Goal: Book appointment/travel/reservation

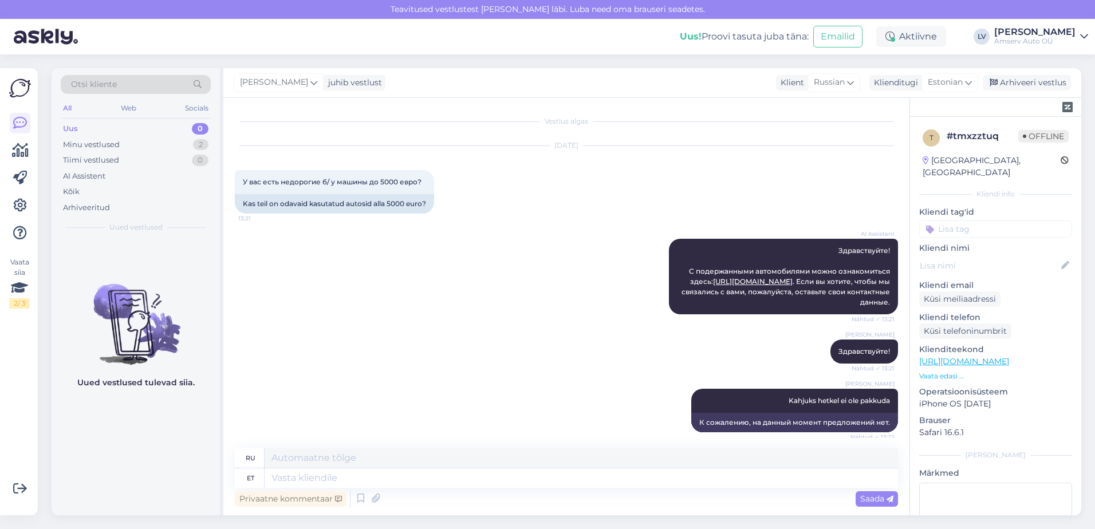
scroll to position [464, 0]
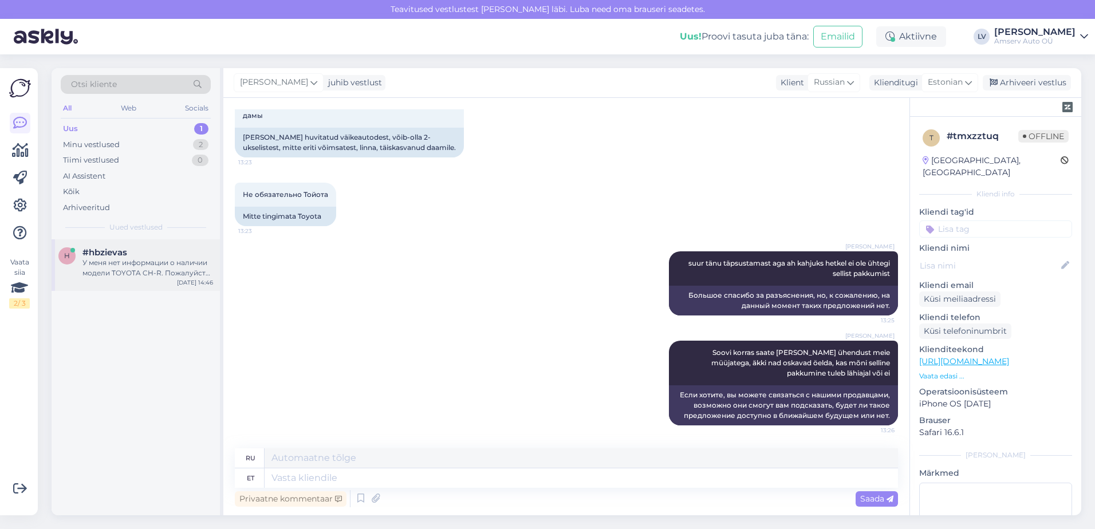
click at [140, 276] on div "У меня нет информации о наличии модели TOYOTA CH-R. Пожалуйста, свяжитесь с наш…" at bounding box center [147, 268] width 131 height 21
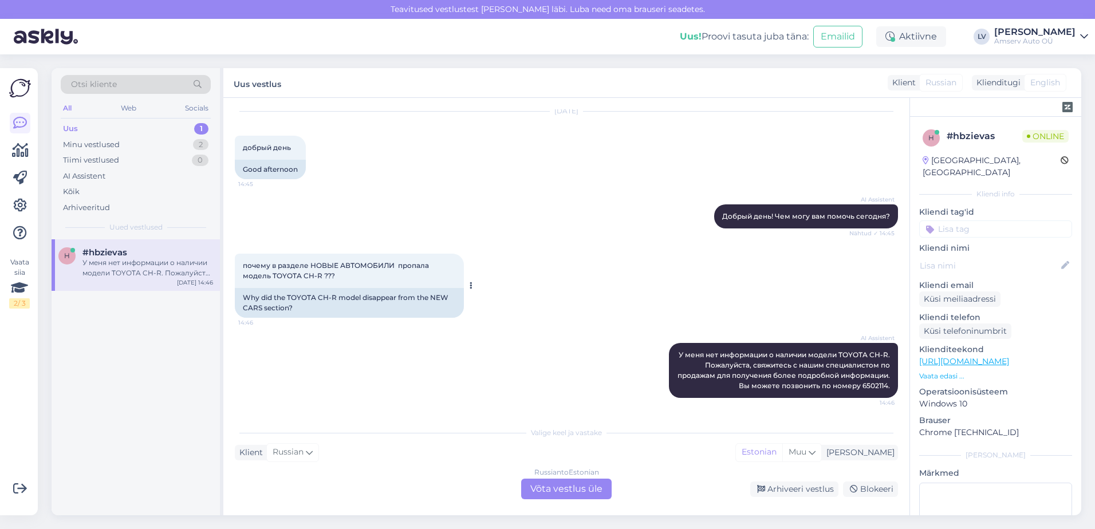
scroll to position [6, 0]
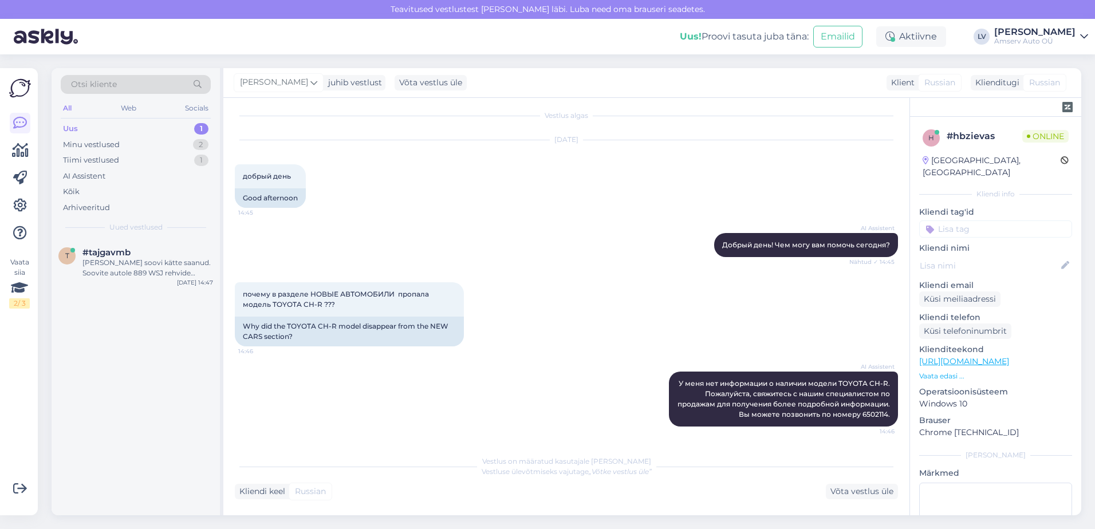
click at [124, 131] on div "Uus 1" at bounding box center [136, 129] width 150 height 16
click at [131, 274] on div "[PERSON_NAME] soovi kätte saanud. Soovite autole 889 WSJ rehvide vahetust ja ho…" at bounding box center [147, 268] width 131 height 21
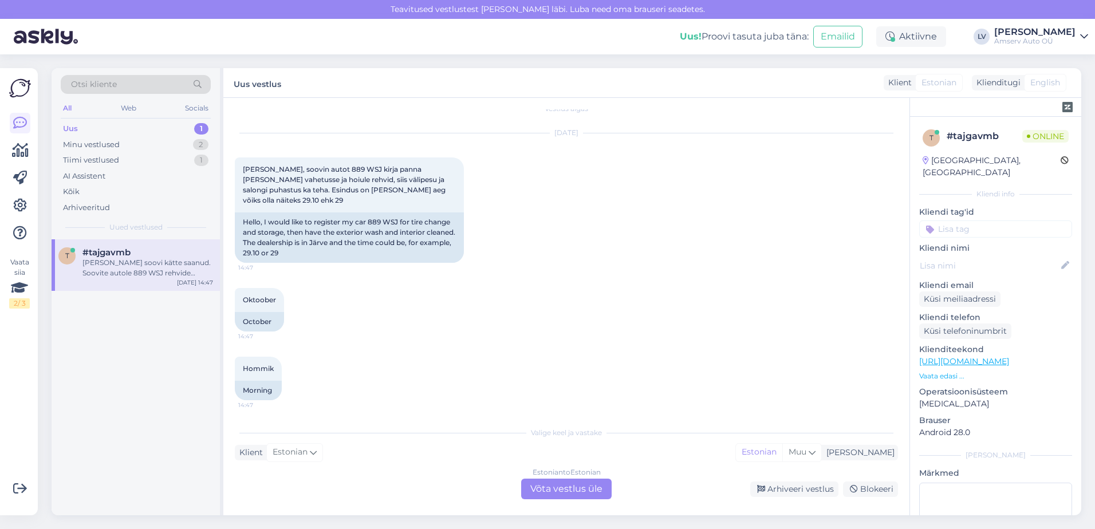
scroll to position [0, 0]
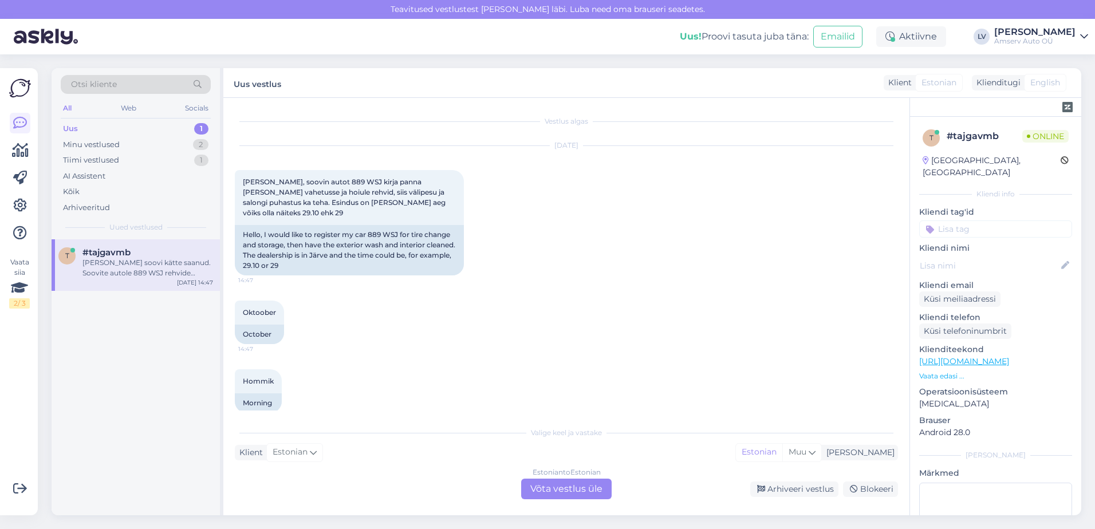
click at [566, 481] on div "Estonian to Estonian Võta vestlus üle" at bounding box center [566, 489] width 91 height 21
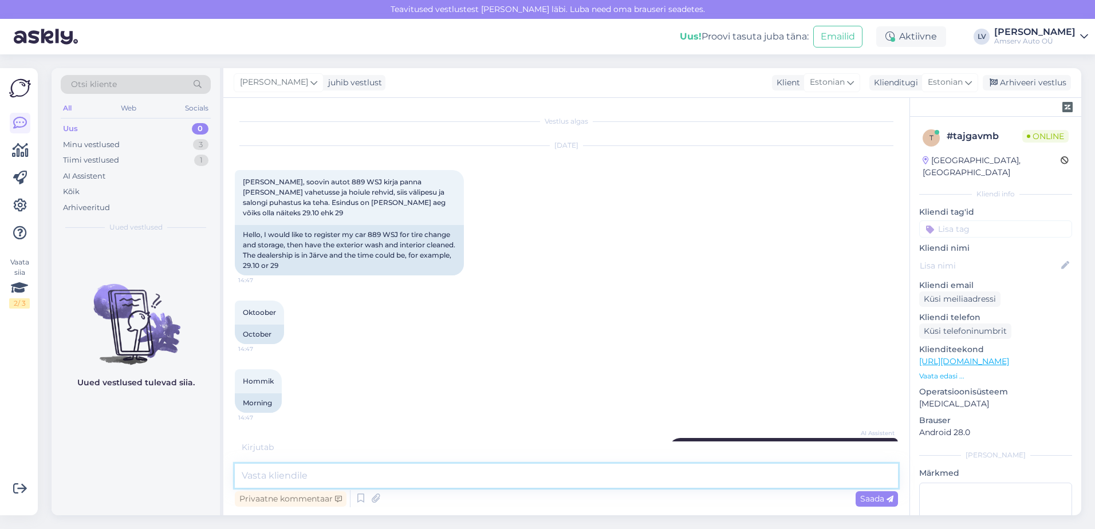
click at [446, 476] on textarea at bounding box center [566, 476] width 663 height 24
type textarea "Tere"
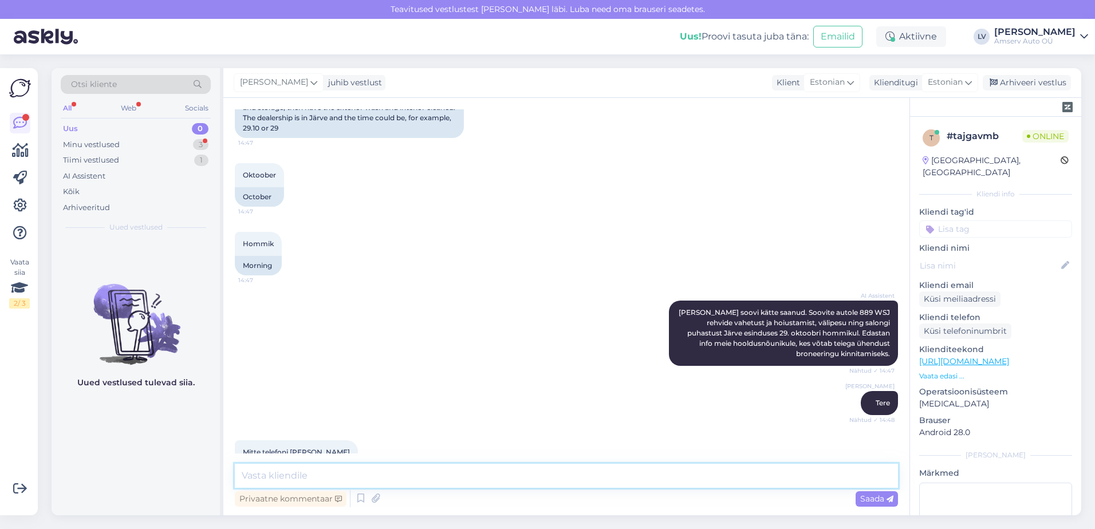
scroll to position [200, 0]
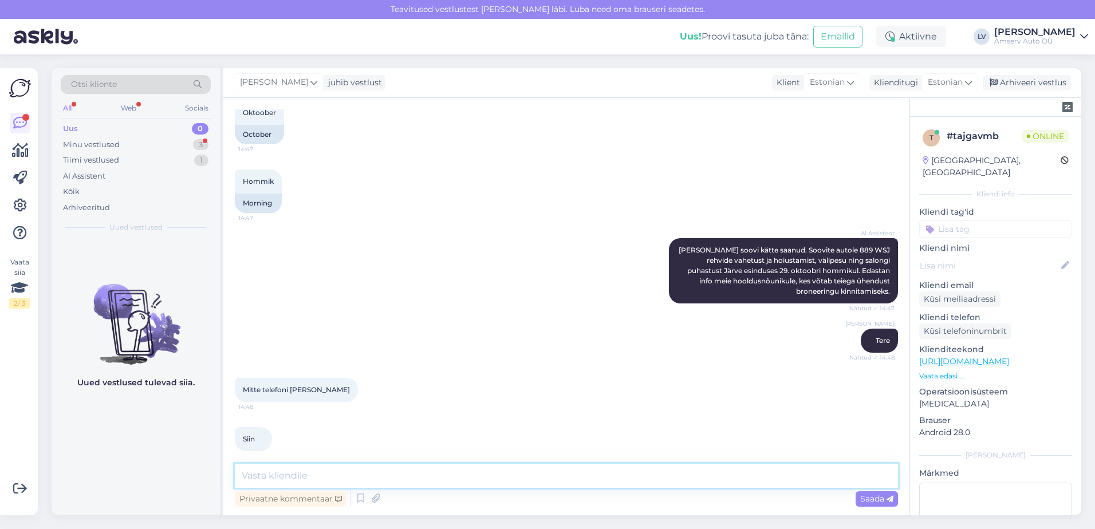
click at [419, 471] on textarea at bounding box center [566, 476] width 663 height 24
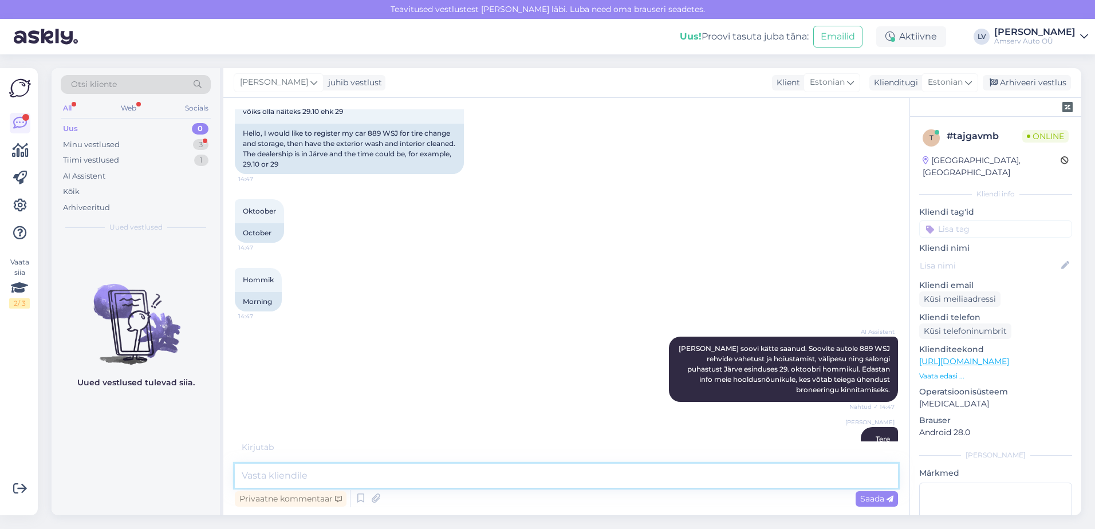
scroll to position [212, 0]
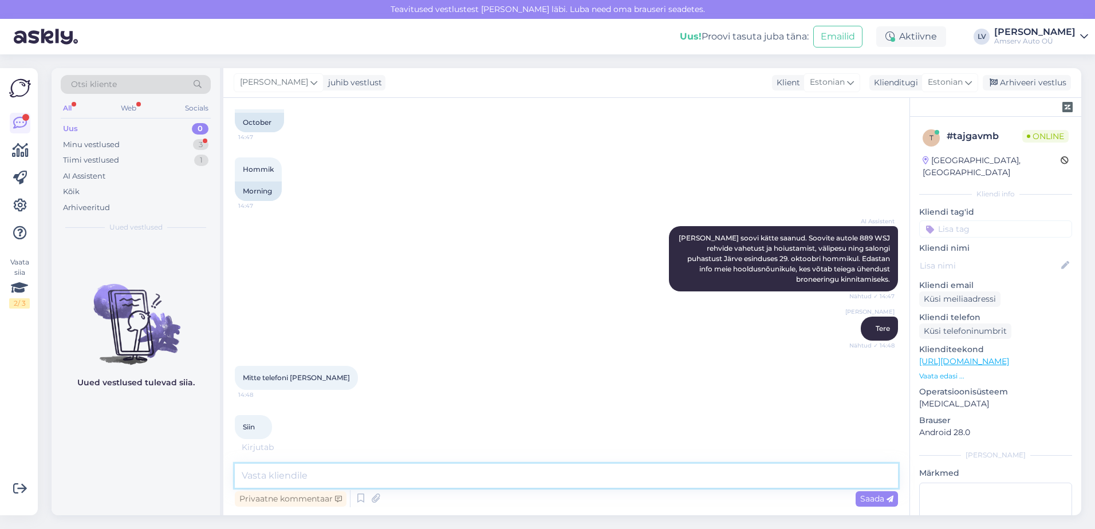
click at [427, 469] on textarea at bounding box center [566, 476] width 663 height 24
type textarea "üks hetk palun, uurin graafikut"
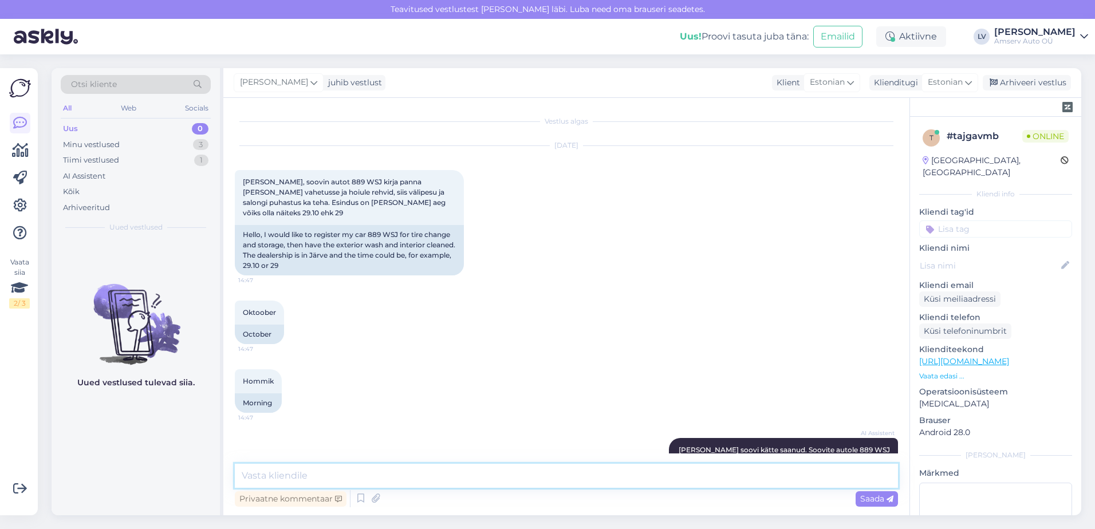
scroll to position [298, 0]
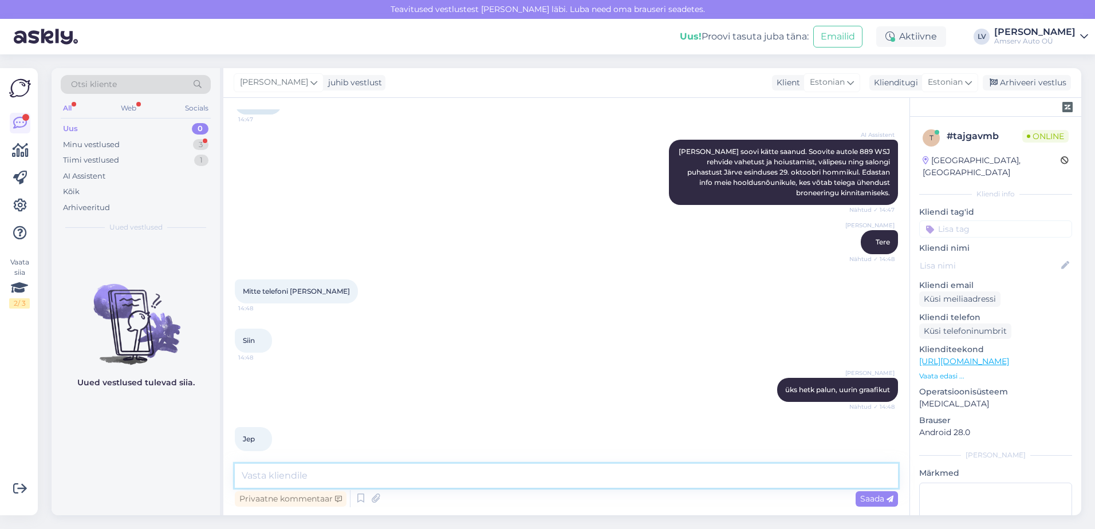
drag, startPoint x: 360, startPoint y: 465, endPoint x: 376, endPoint y: 474, distance: 18.7
click at [360, 463] on div "Vestlus algas [DATE] Tere, soovin autot 889 WSJ kirja panna rehvide vahetusse j…" at bounding box center [566, 307] width 686 height 418
type textarea "Kas rehvid on praegu meil hoiul?"
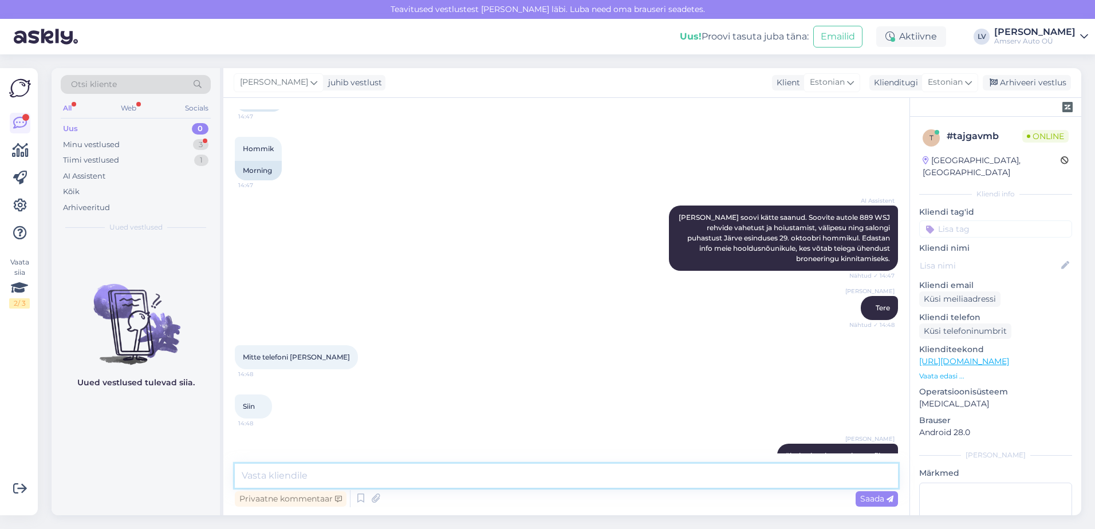
scroll to position [53, 0]
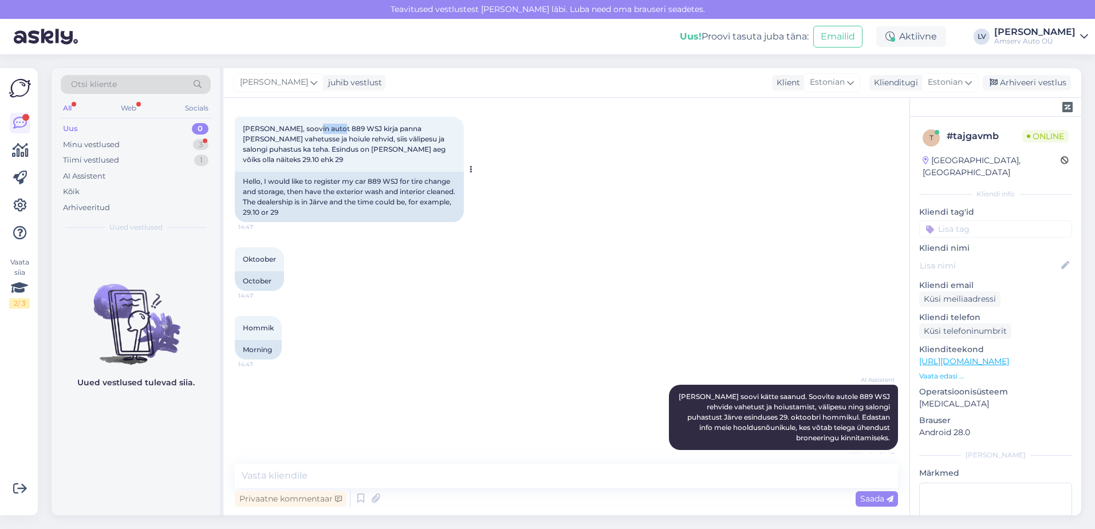
drag, startPoint x: 336, startPoint y: 128, endPoint x: 305, endPoint y: 129, distance: 31.0
click at [305, 129] on span "[PERSON_NAME], soovin autot 889 WSJ kirja panna [PERSON_NAME] vahetusse ja hoiu…" at bounding box center [345, 144] width 205 height 40
drag, startPoint x: 305, startPoint y: 129, endPoint x: 311, endPoint y: 130, distance: 5.8
copy span "889 WSJ"
click at [320, 478] on textarea at bounding box center [566, 476] width 663 height 24
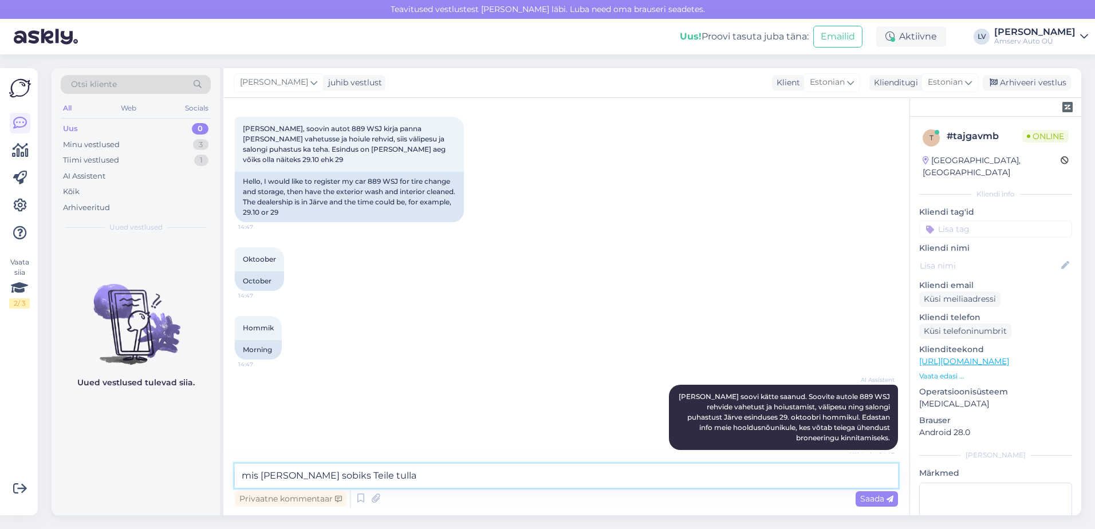
type textarea "mis [PERSON_NAME] sobiks Teile tulla?"
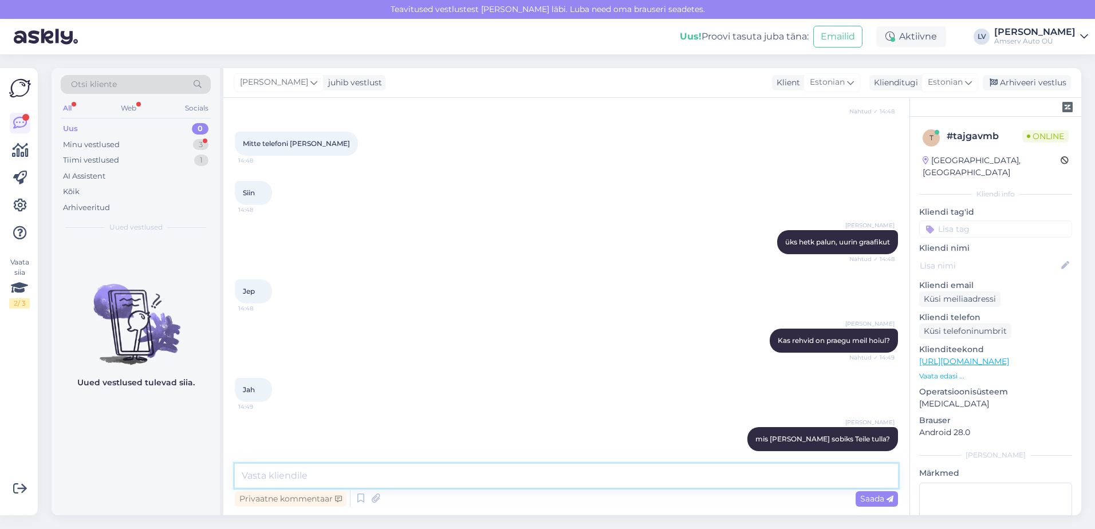
scroll to position [496, 0]
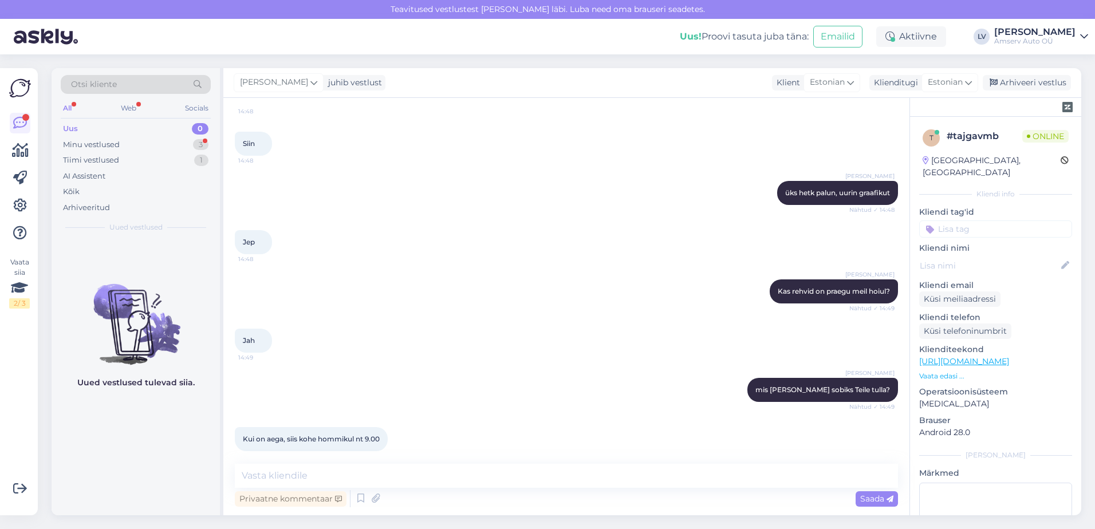
click at [351, 462] on div "Vestlus algas [DATE] Tere, soovin autot 889 WSJ kirja panna rehvide vahetusse j…" at bounding box center [566, 307] width 686 height 418
click at [381, 469] on textarea at bounding box center [566, 476] width 663 height 24
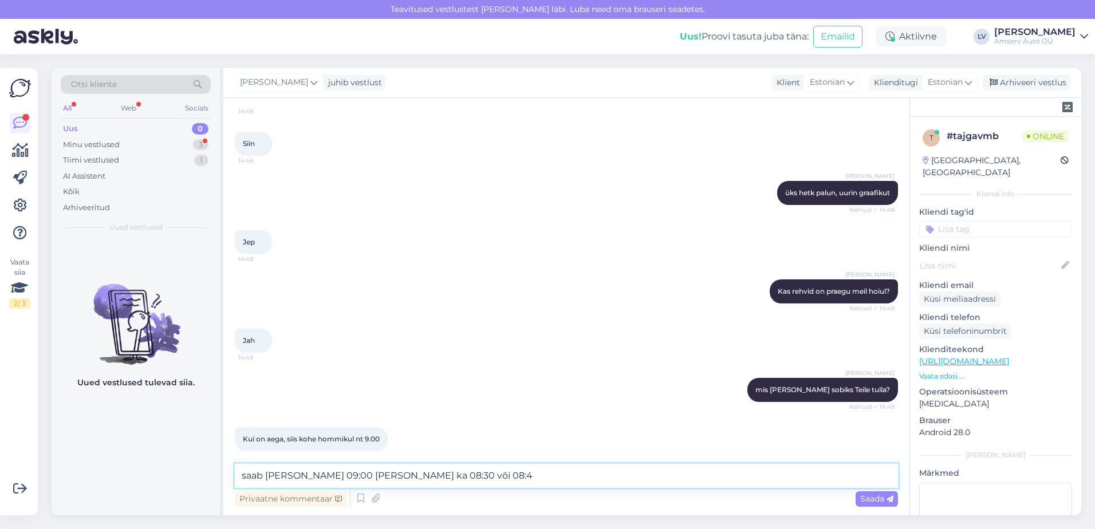
type textarea "saab [PERSON_NAME] 09:00 [PERSON_NAME] ka 08:30 või 08:45"
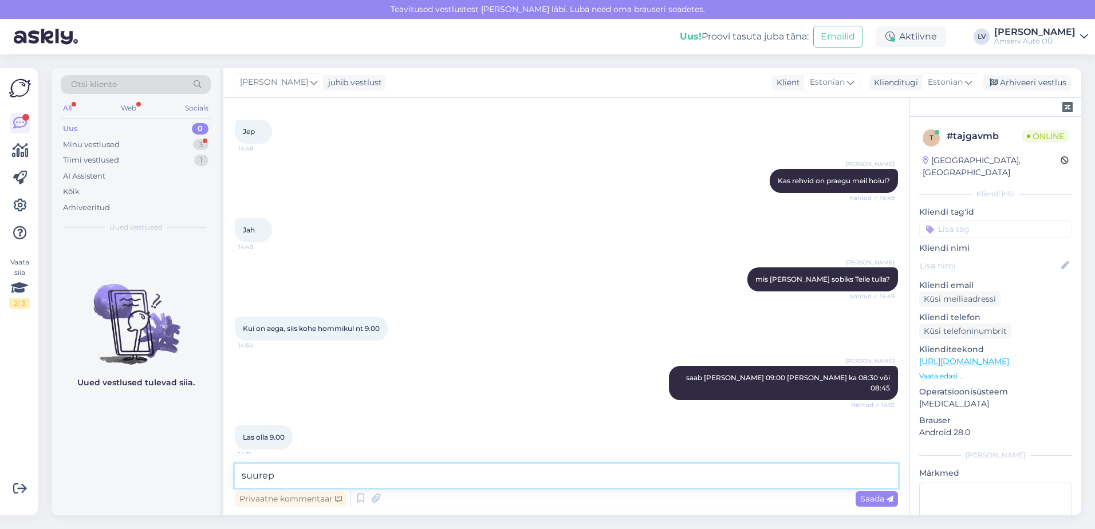
scroll to position [643, 0]
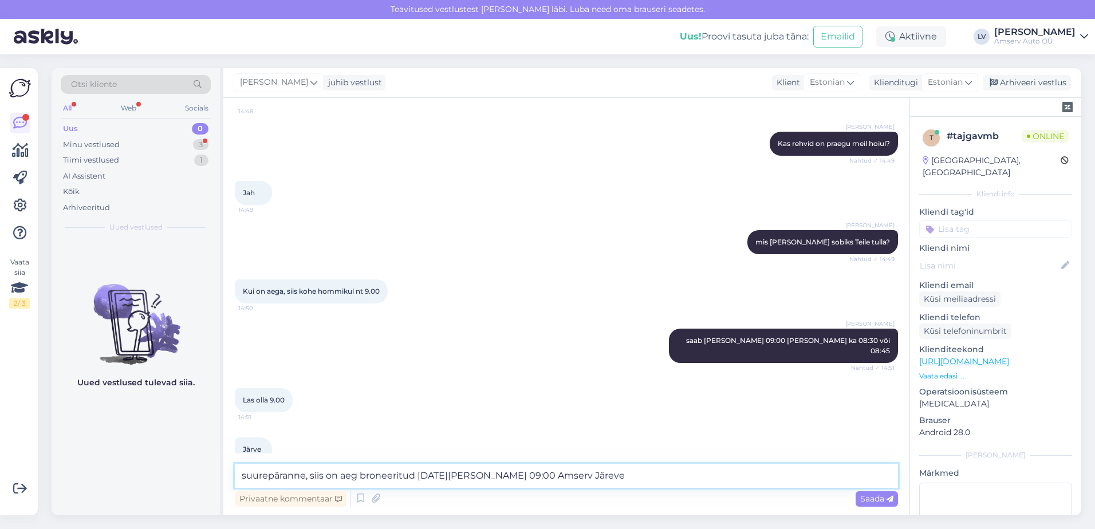
type textarea "suurepäranne, siis on aeg broneeritud [DATE][PERSON_NAME] 09:00 Amserv Järevel"
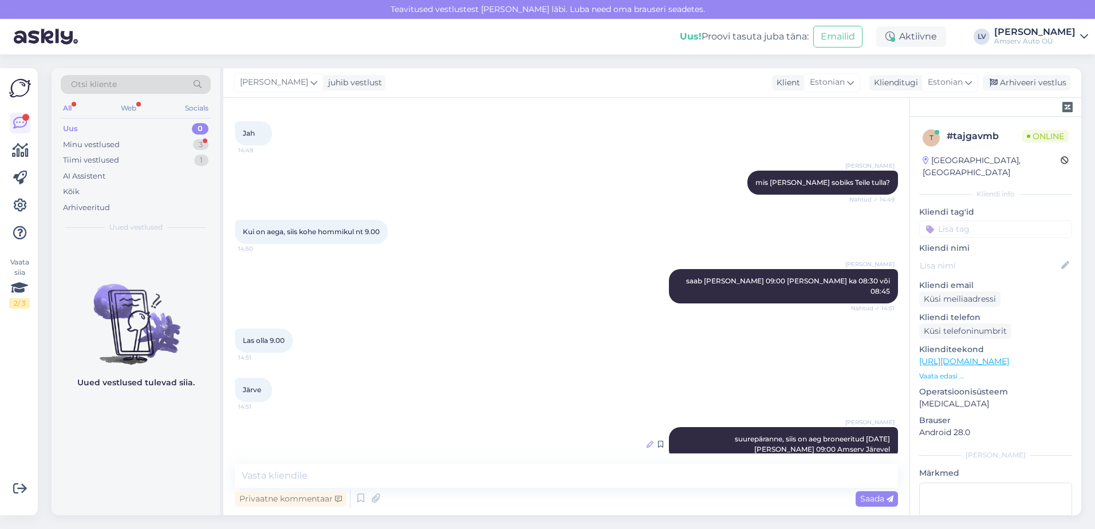
click at [647, 441] on icon at bounding box center [650, 444] width 7 height 7
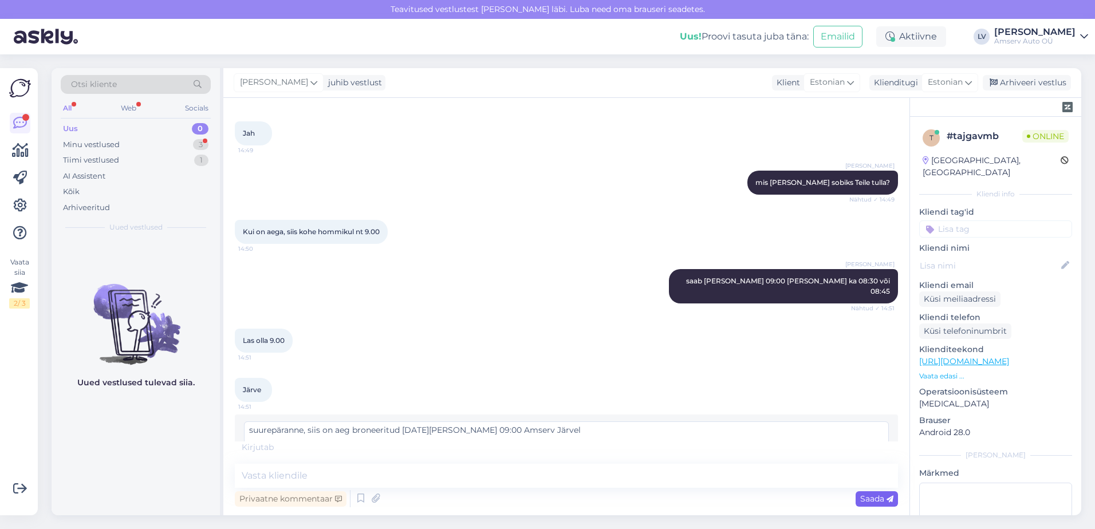
type textarea "suurepäranne, siis on aeg broneeritud [DATE][PERSON_NAME] 09:00 Amserv Järvel"
click at [883, 498] on span "Saada" at bounding box center [877, 499] width 33 height 10
click at [868, 504] on span "Saada" at bounding box center [877, 499] width 33 height 10
click at [579, 422] on textarea "suurepäranne, siis on aeg broneeritud [DATE][PERSON_NAME] 09:00 Amserv Järvel" at bounding box center [566, 437] width 645 height 30
click at [857, 434] on div "suurepäranne, siis on aeg broneeritud [DATE][PERSON_NAME] 09:00 Amserv Järvel T…" at bounding box center [566, 447] width 645 height 50
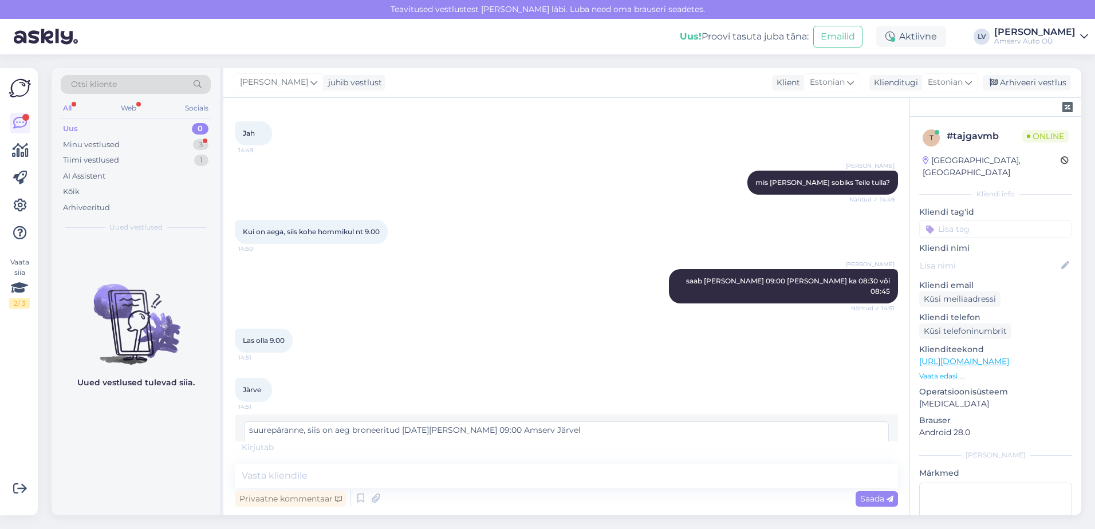
click at [855, 458] on span "Muuda" at bounding box center [864, 463] width 40 height 10
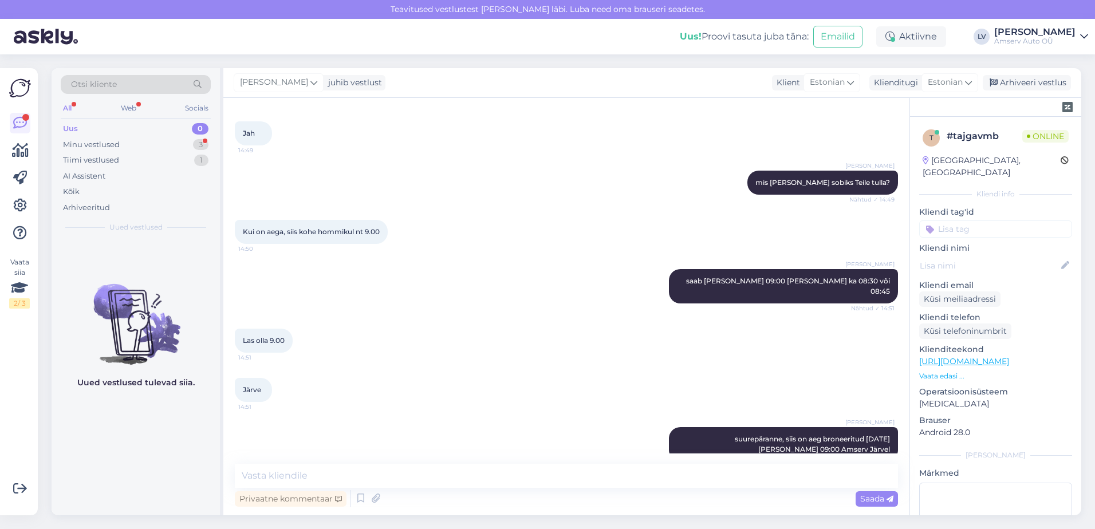
scroll to position [763, 0]
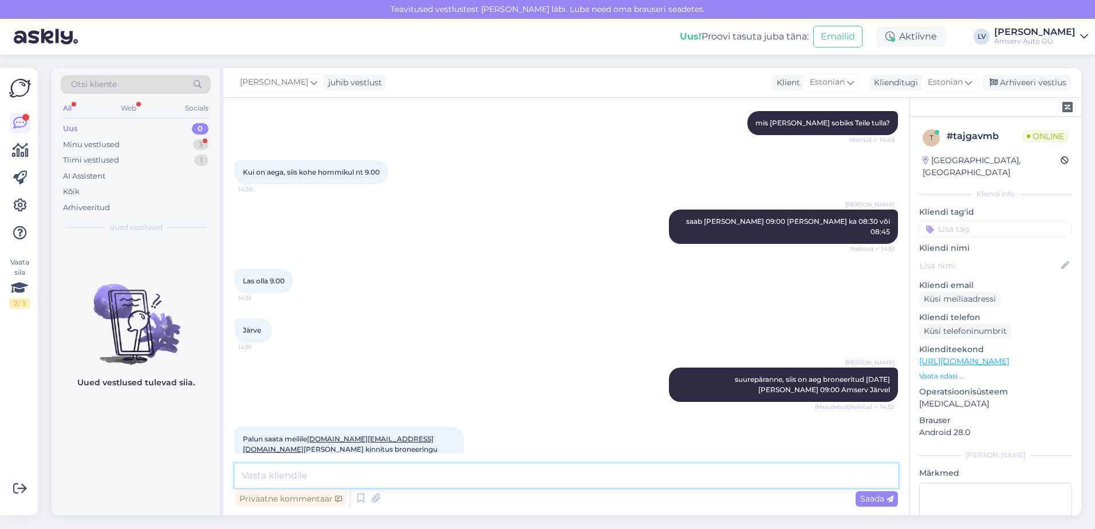
click at [508, 465] on textarea at bounding box center [566, 476] width 663 height 24
type textarea "D"
type textarea "Saadame Teile kinnituse"
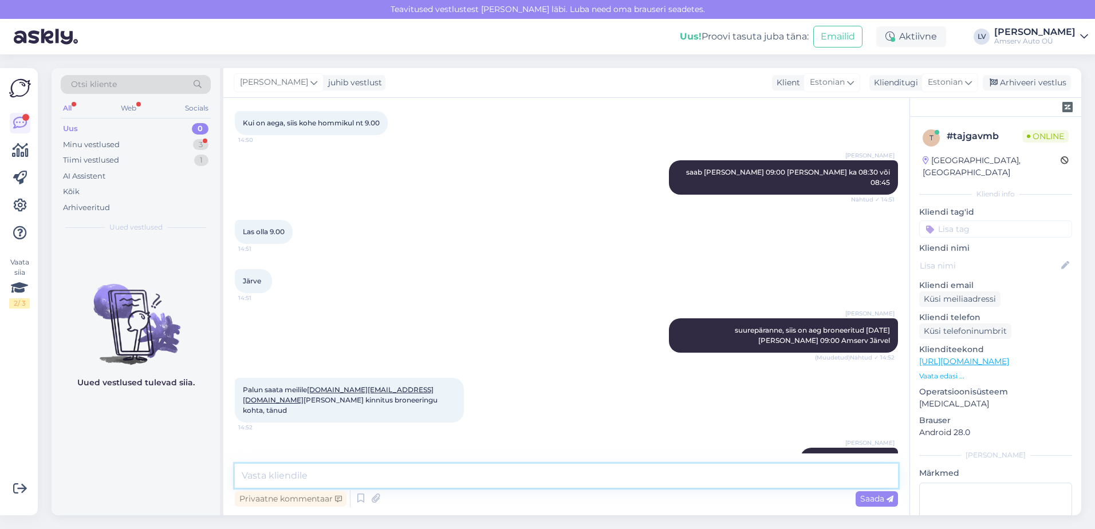
scroll to position [861, 0]
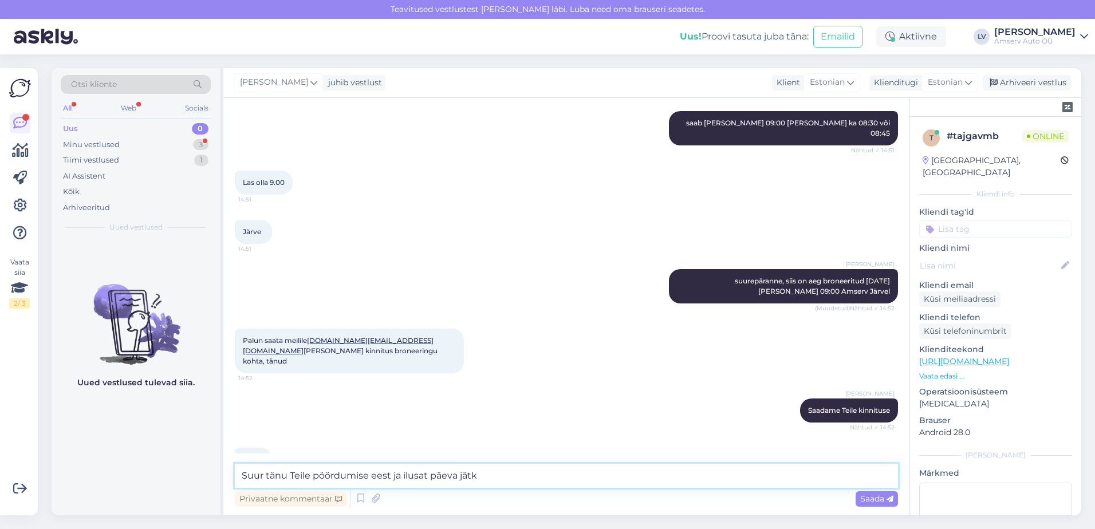
type textarea "Suur tänu Teile pöördumise eest ja ilusat päeva jätku"
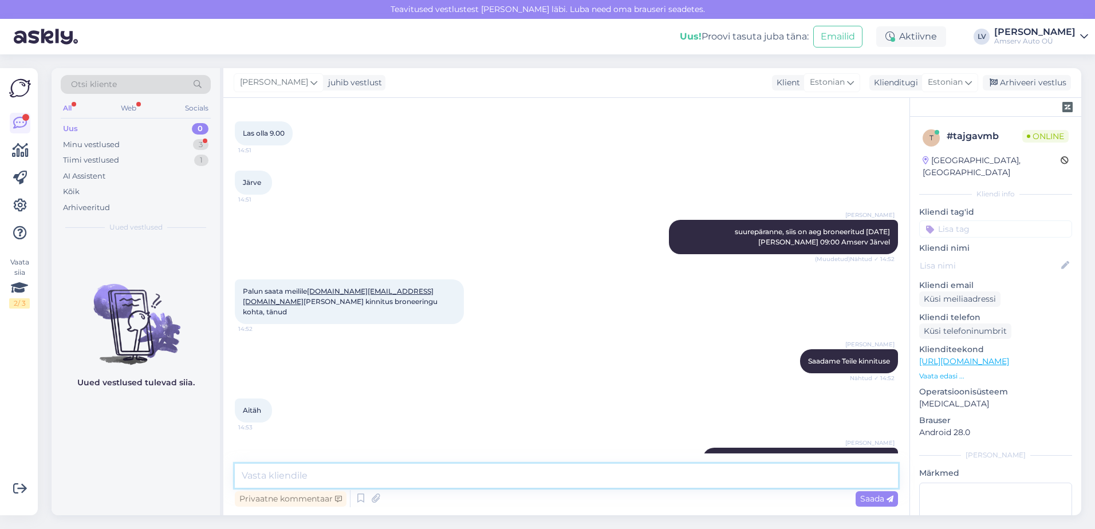
scroll to position [960, 0]
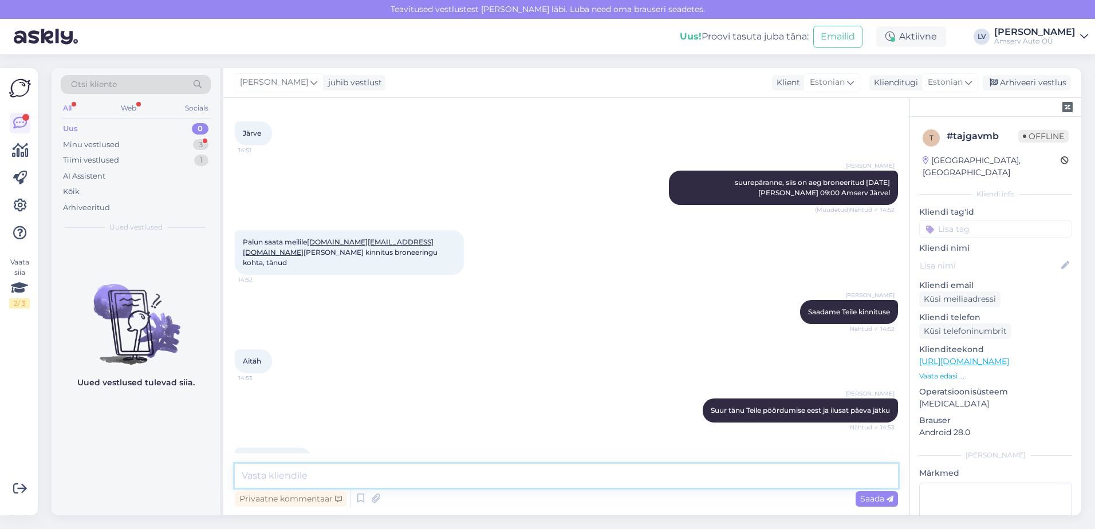
click at [577, 478] on textarea at bounding box center [566, 476] width 663 height 24
type textarea "aitäh"
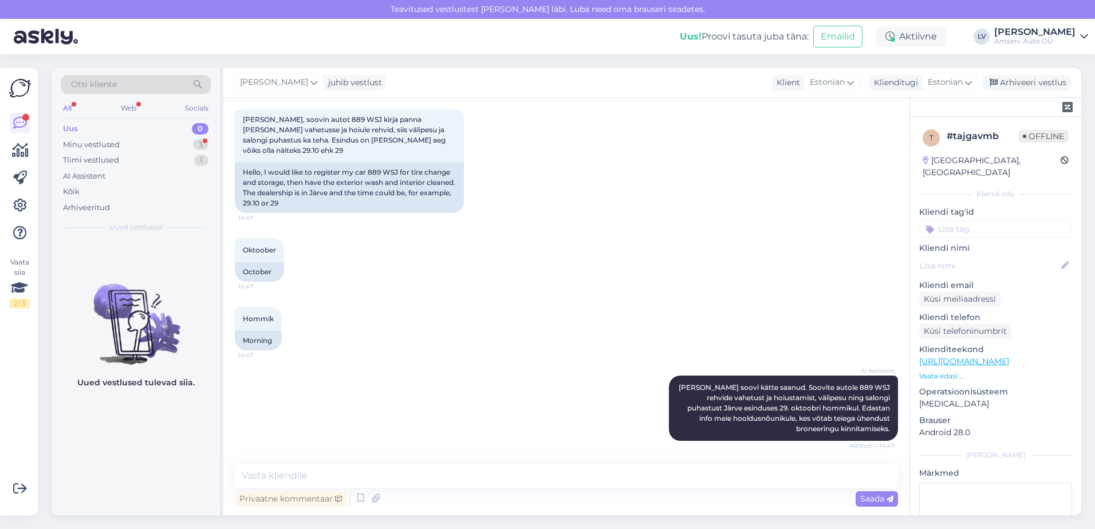
scroll to position [0, 0]
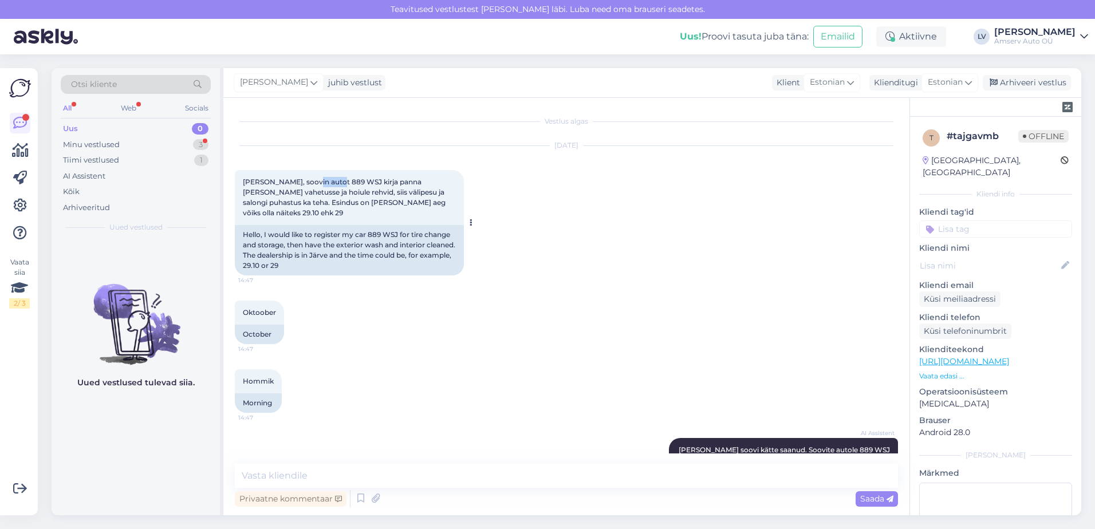
drag, startPoint x: 337, startPoint y: 182, endPoint x: 305, endPoint y: 182, distance: 31.5
click at [305, 182] on span "[PERSON_NAME], soovin autot 889 WSJ kirja panna [PERSON_NAME] vahetusse ja hoiu…" at bounding box center [345, 198] width 205 height 40
drag, startPoint x: 305, startPoint y: 182, endPoint x: 313, endPoint y: 182, distance: 7.5
copy span "889 WSJ"
click at [503, 288] on div "Oktoober 14:47 October" at bounding box center [566, 322] width 663 height 69
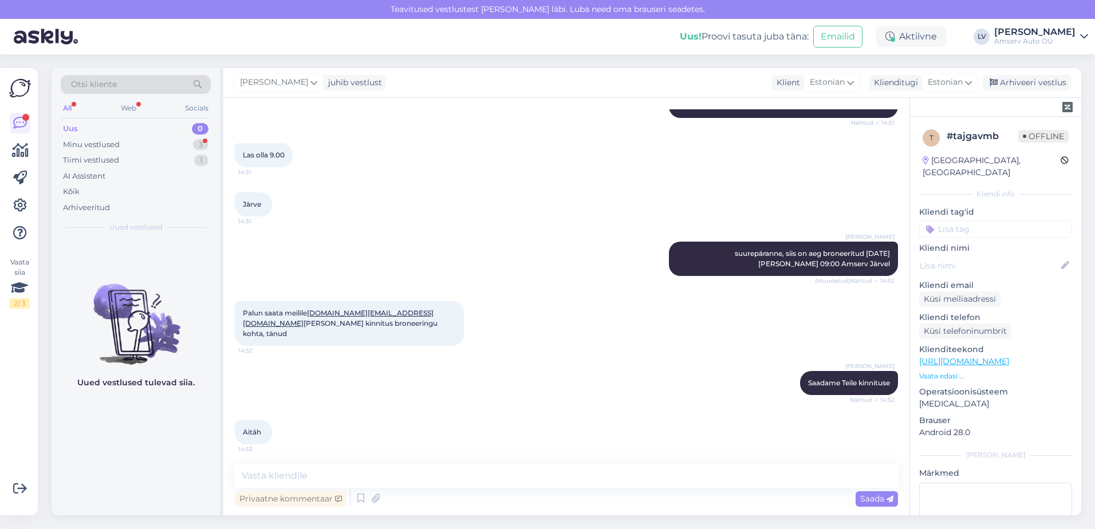
scroll to position [1009, 0]
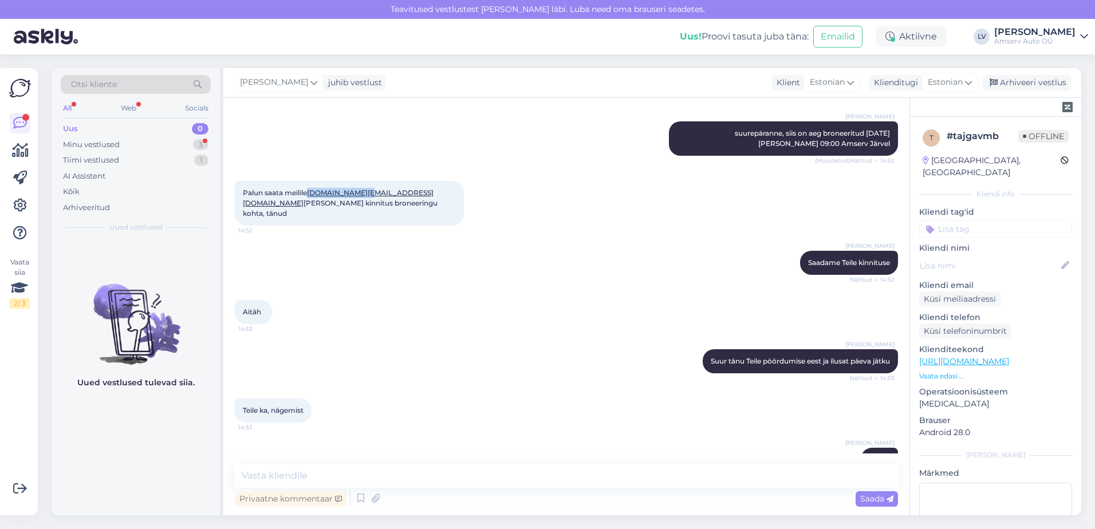
drag, startPoint x: 367, startPoint y: 172, endPoint x: 311, endPoint y: 173, distance: 55.6
click at [311, 188] on span "Palun saata meilile [DOMAIN_NAME][EMAIL_ADDRESS][DOMAIN_NAME] mulle ka kinnitus…" at bounding box center [341, 202] width 197 height 29
drag, startPoint x: 311, startPoint y: 173, endPoint x: 323, endPoint y: 175, distance: 12.2
copy link "[DOMAIN_NAME][EMAIL_ADDRESS][DOMAIN_NAME]"
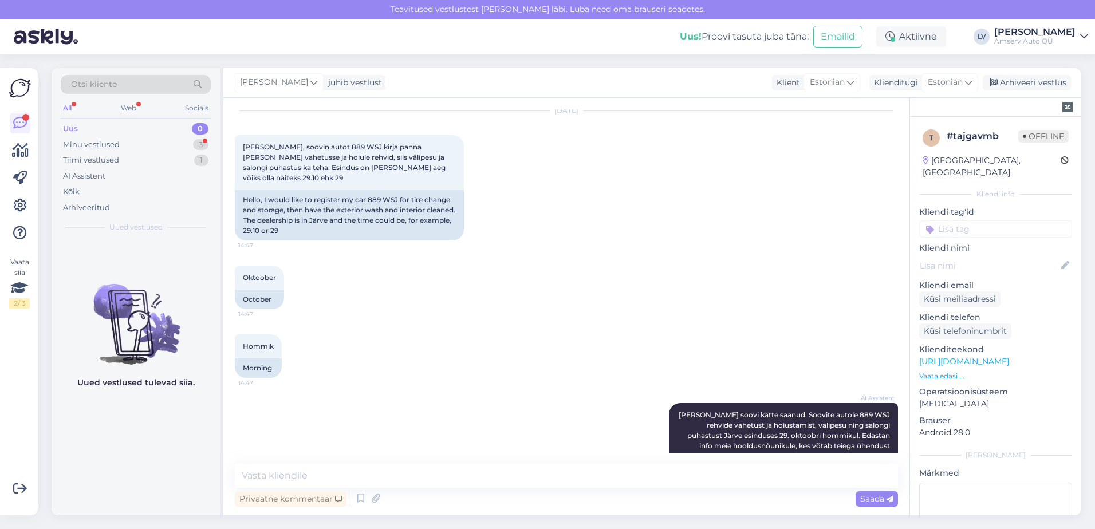
scroll to position [0, 0]
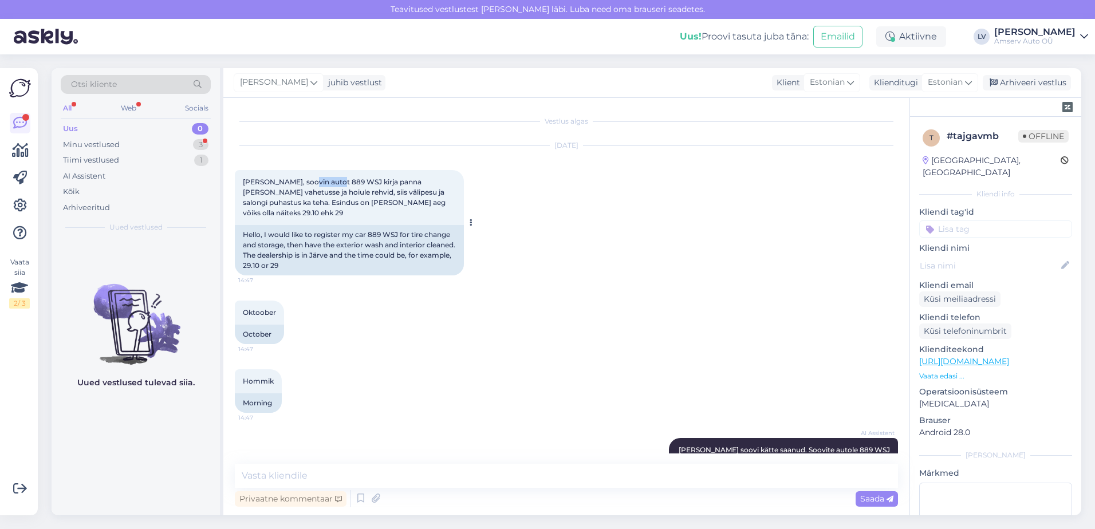
drag, startPoint x: 336, startPoint y: 179, endPoint x: 304, endPoint y: 183, distance: 31.8
click at [304, 183] on span "[PERSON_NAME], soovin autot 889 WSJ kirja panna [PERSON_NAME] vahetusse ja hoiu…" at bounding box center [345, 198] width 205 height 40
drag, startPoint x: 304, startPoint y: 183, endPoint x: 313, endPoint y: 183, distance: 9.2
copy span "889 WSJ"
click at [140, 140] on div "Minu vestlused 3" at bounding box center [136, 145] width 150 height 16
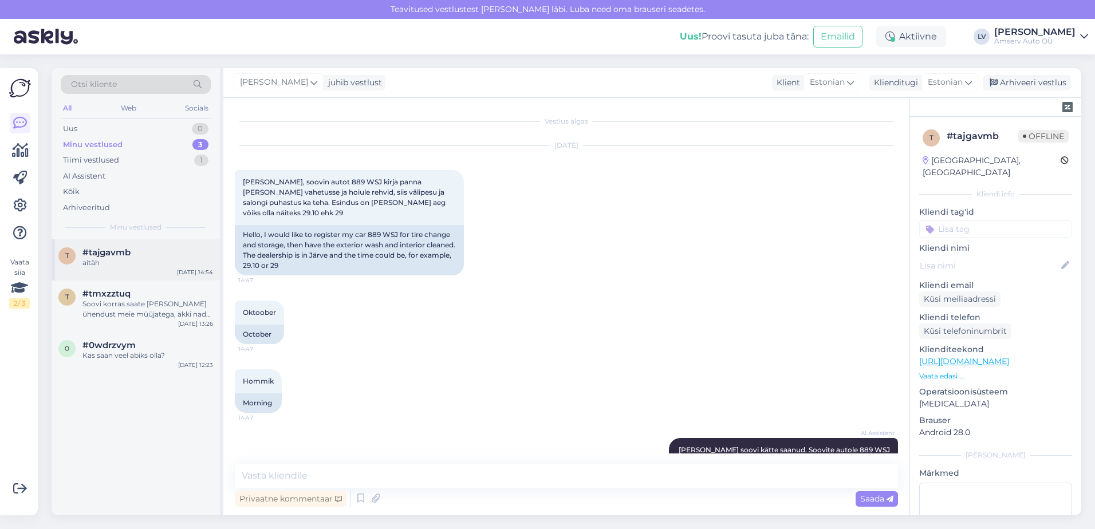
click at [156, 256] on div "#tajgavmb" at bounding box center [147, 252] width 131 height 10
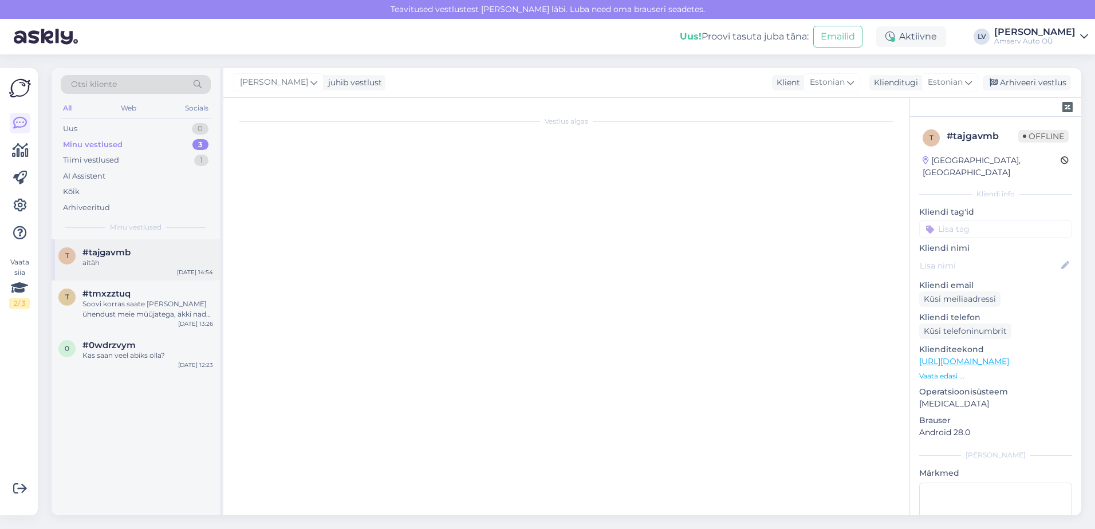
scroll to position [1009, 0]
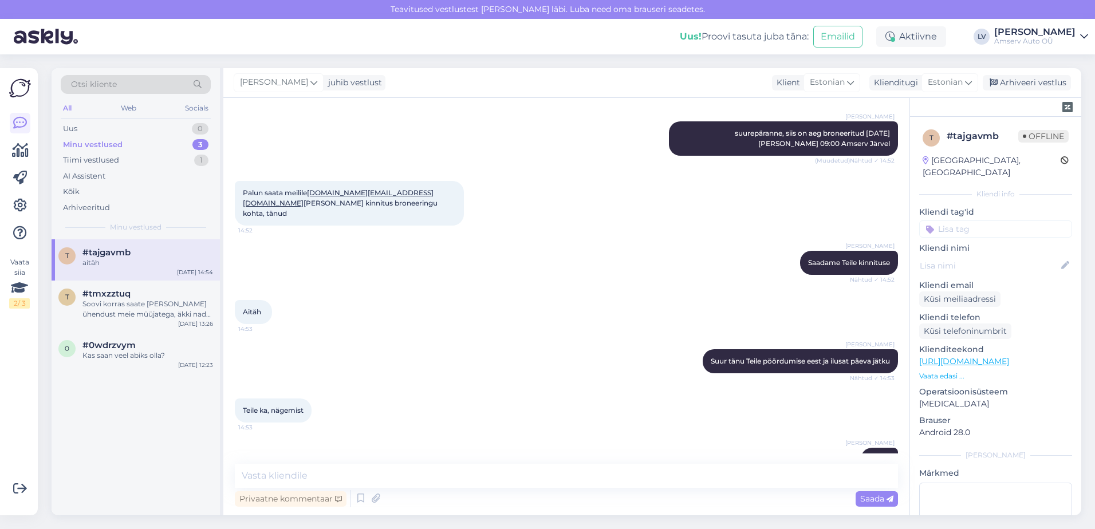
click at [1000, 221] on input at bounding box center [996, 229] width 153 height 17
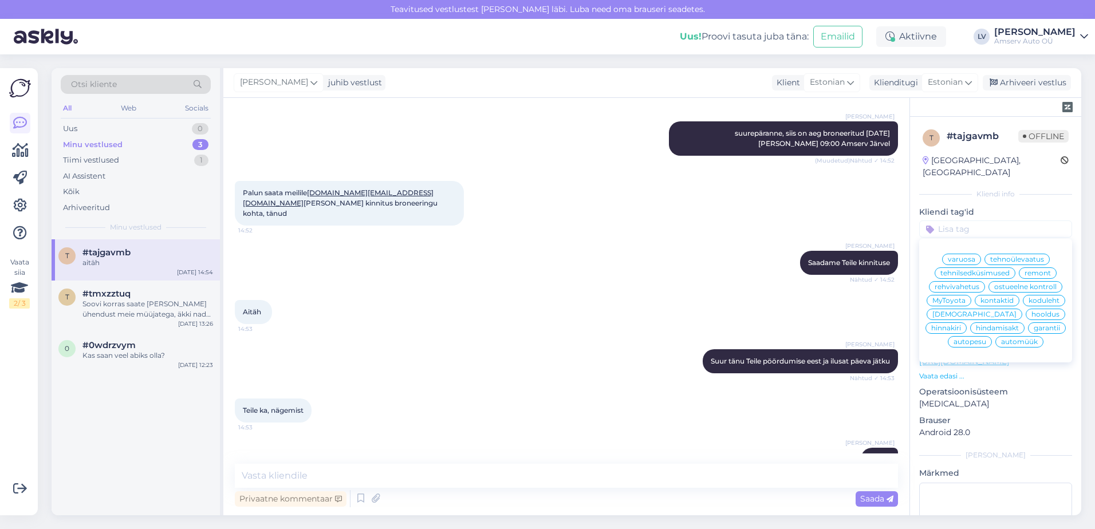
click at [985, 281] on div "rehvivahetus" at bounding box center [957, 286] width 56 height 11
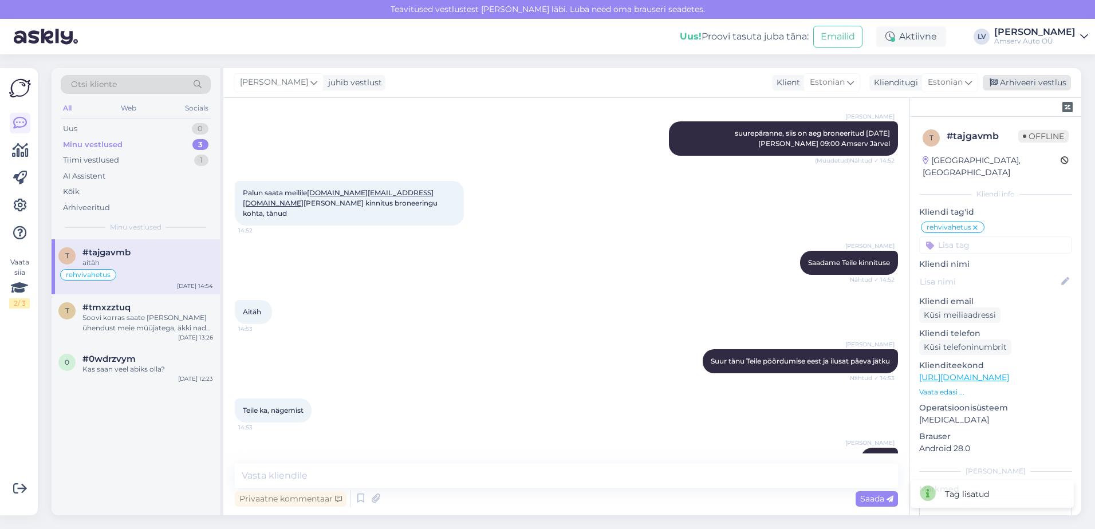
click at [1020, 84] on div "Arhiveeri vestlus" at bounding box center [1027, 82] width 88 height 15
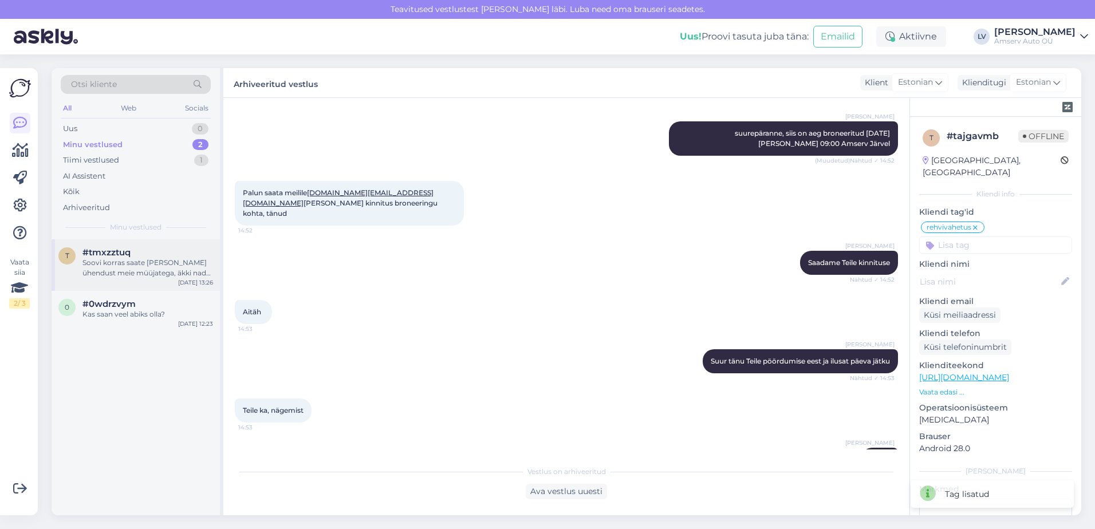
click at [115, 266] on div "Soovi korras saate [PERSON_NAME] ühendust meie müüjatega, äkki nad oskavad öeld…" at bounding box center [147, 268] width 131 height 21
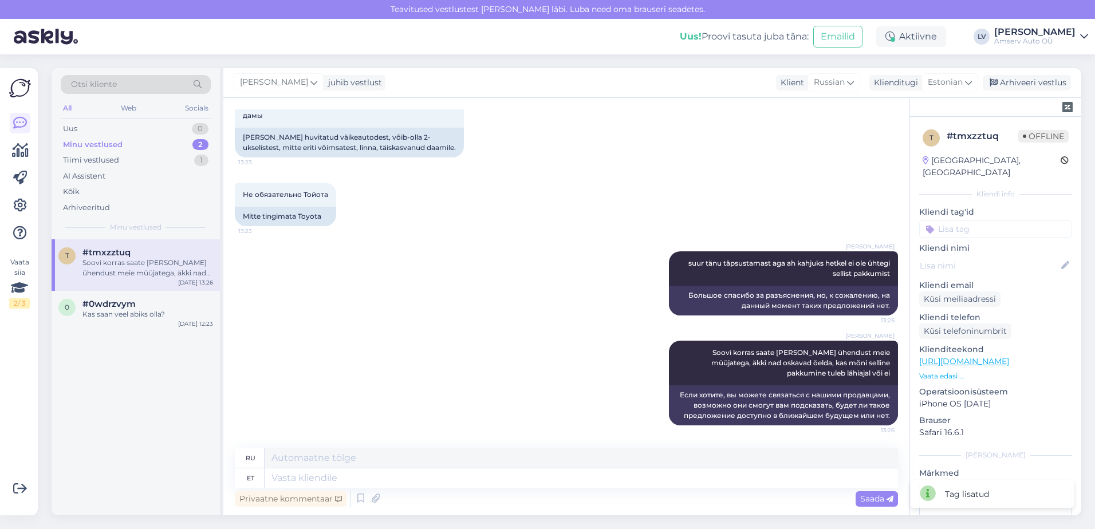
click at [968, 221] on input at bounding box center [996, 229] width 153 height 17
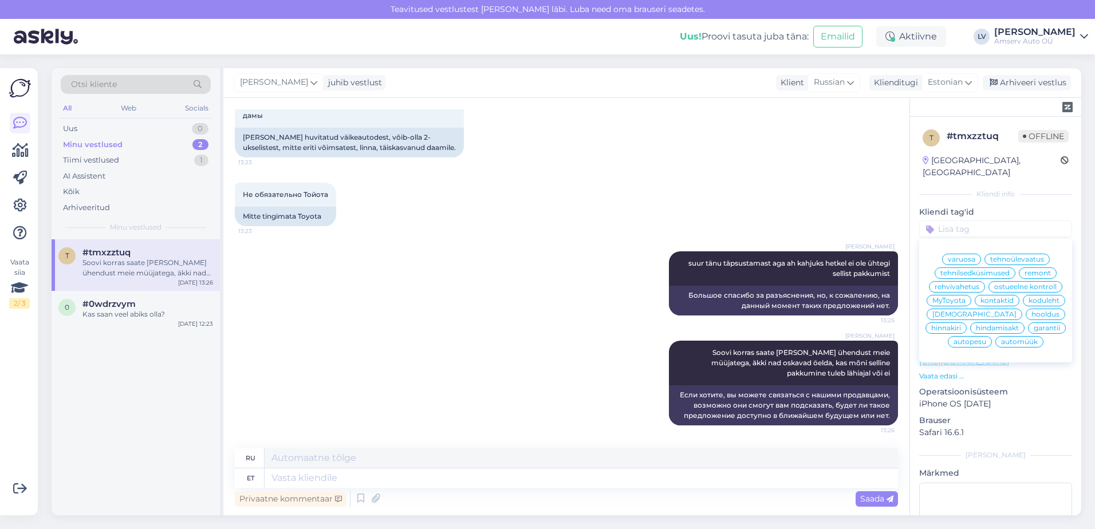
click at [1025, 339] on div "automüük" at bounding box center [1020, 341] width 48 height 11
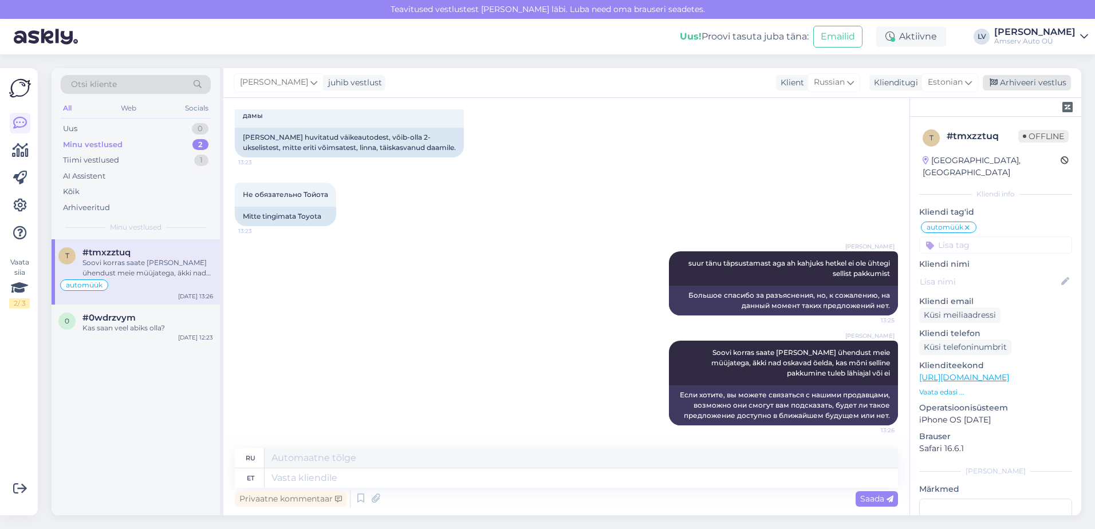
click at [1037, 82] on div "Arhiveeri vestlus" at bounding box center [1027, 82] width 88 height 15
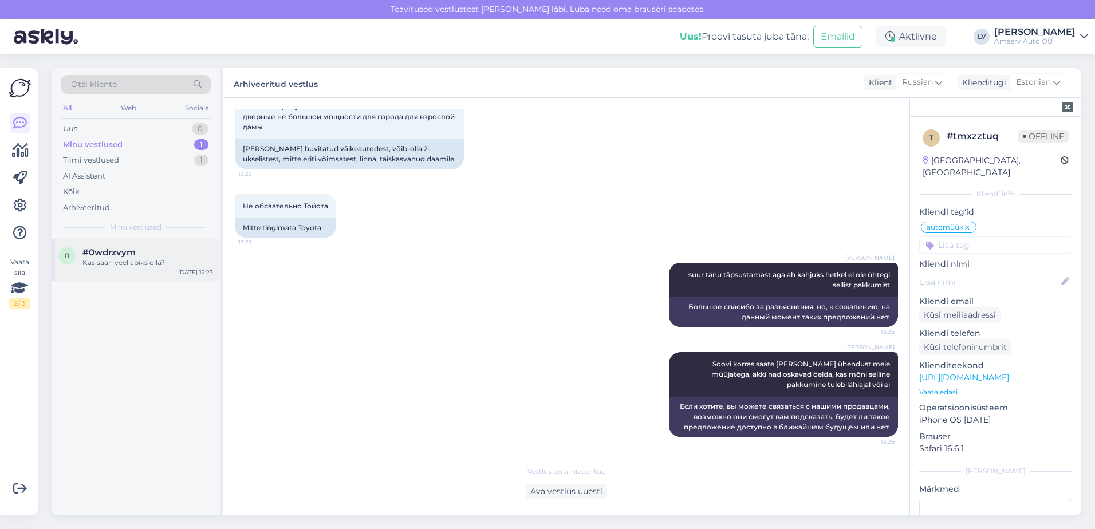
click at [139, 254] on div "#0wdrzvym" at bounding box center [147, 252] width 131 height 10
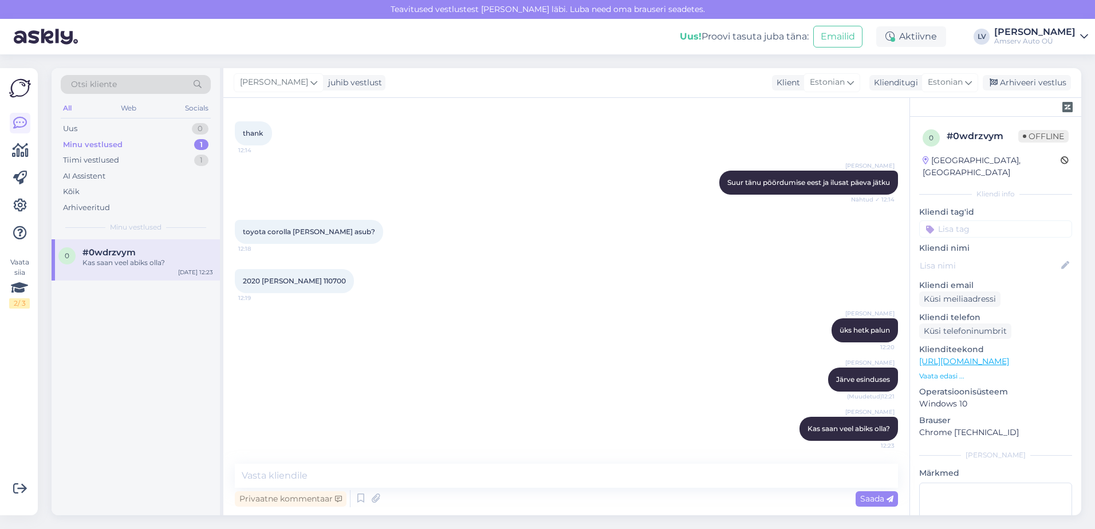
click at [973, 221] on input at bounding box center [996, 229] width 153 height 17
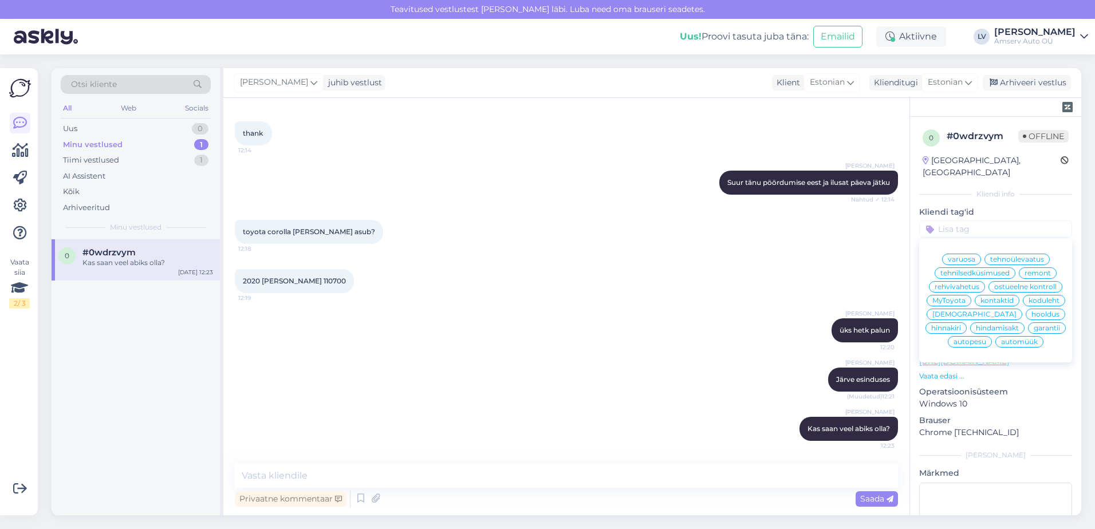
click at [1017, 339] on div "automüük" at bounding box center [1020, 341] width 48 height 11
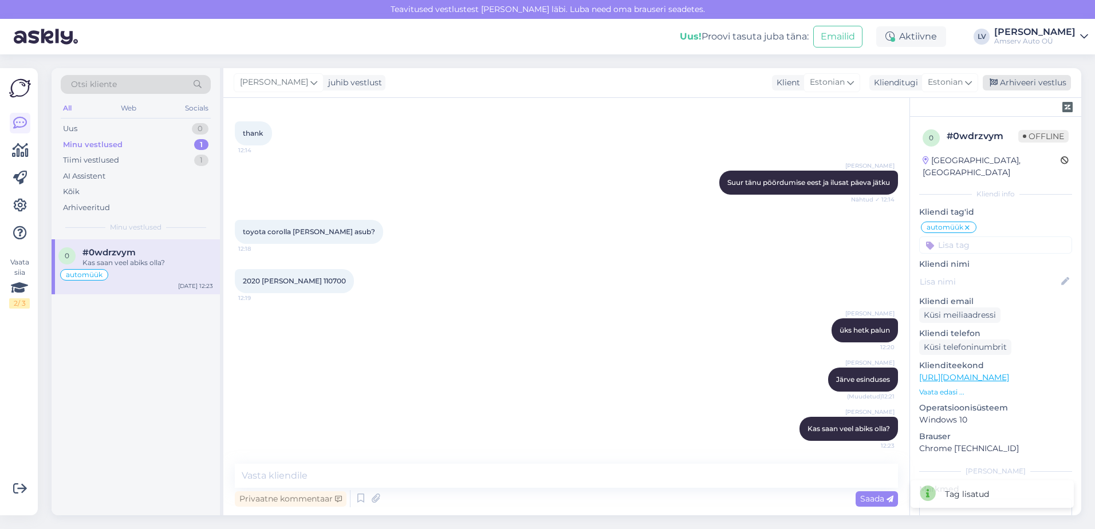
click at [1015, 84] on div "Arhiveeri vestlus" at bounding box center [1027, 82] width 88 height 15
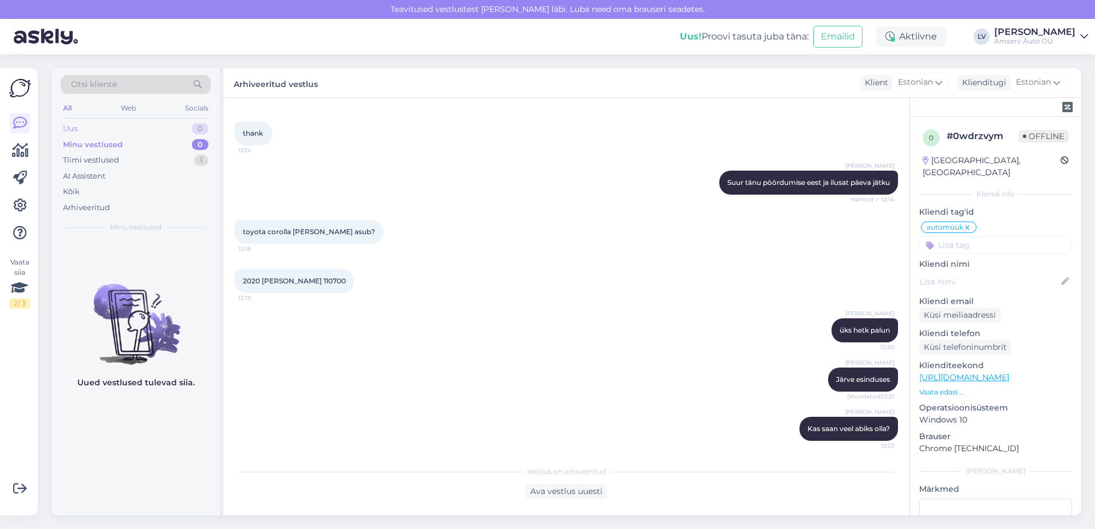
click at [142, 130] on div "Uus 0" at bounding box center [136, 129] width 150 height 16
click at [143, 146] on div "Minu vestlused 0" at bounding box center [136, 145] width 150 height 16
click at [166, 152] on div "Minu vestlused 0" at bounding box center [136, 145] width 150 height 16
